Goal: Check status

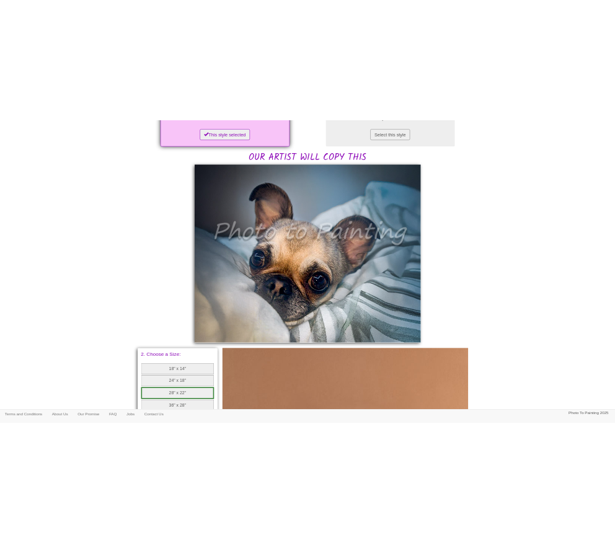
scroll to position [248, 0]
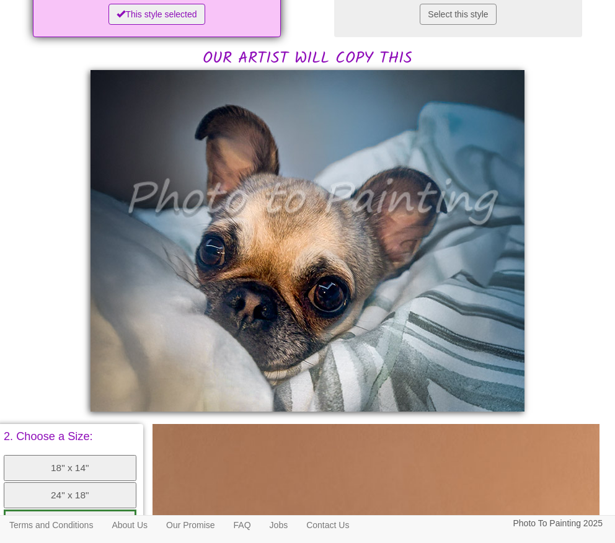
click at [534, 134] on div "Have a look at your photo, and email us if you would like any changes. Choose t…" at bounding box center [307, 355] width 602 height 993
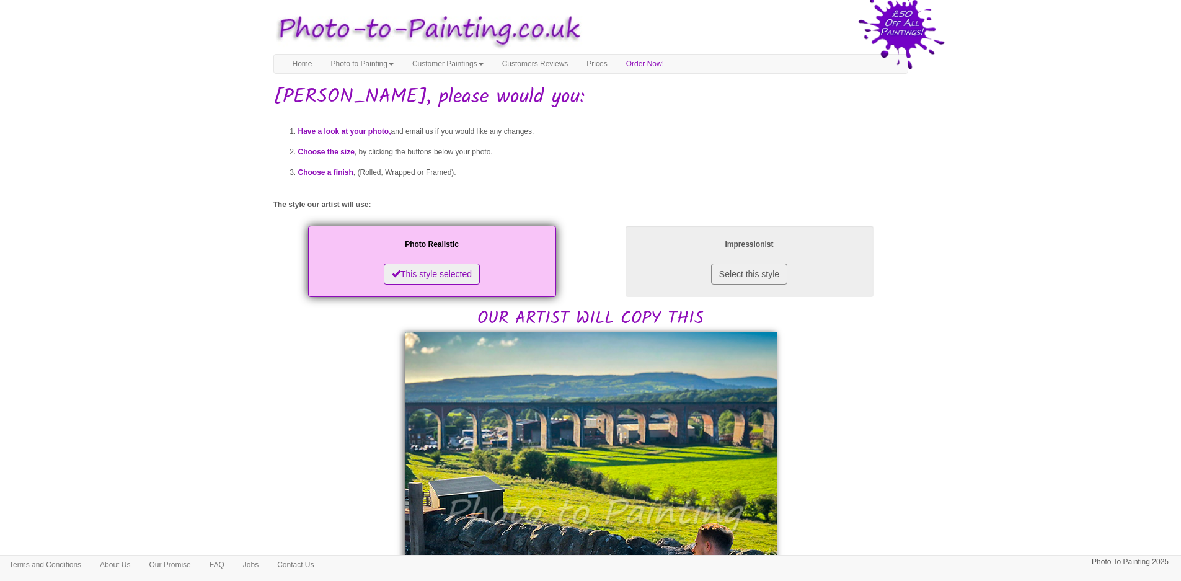
scroll to position [248, 0]
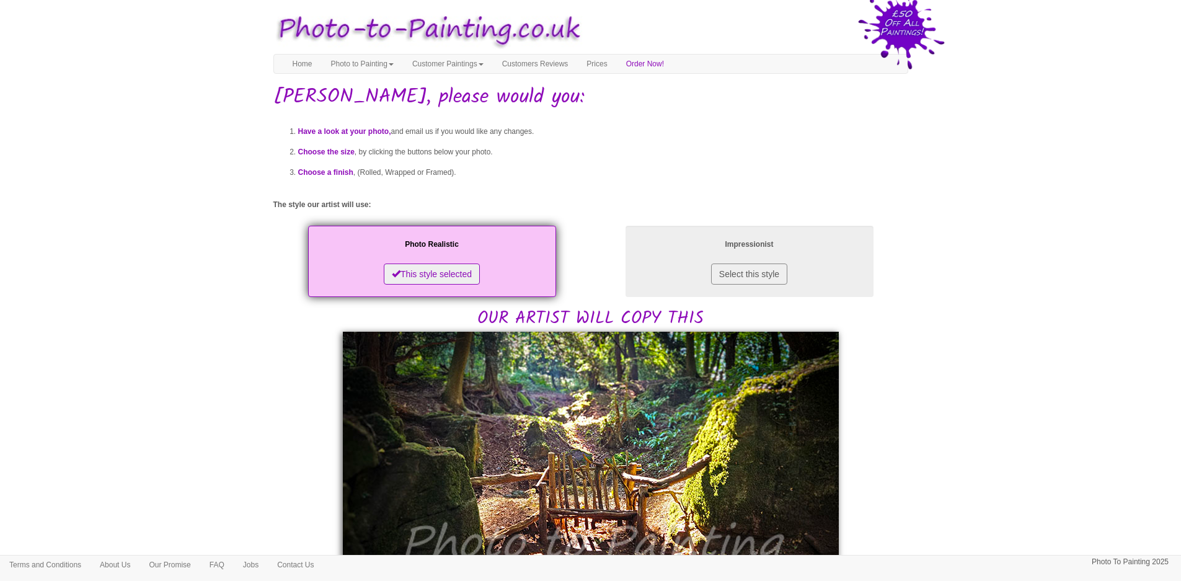
scroll to position [248, 0]
